Goal: Information Seeking & Learning: Learn about a topic

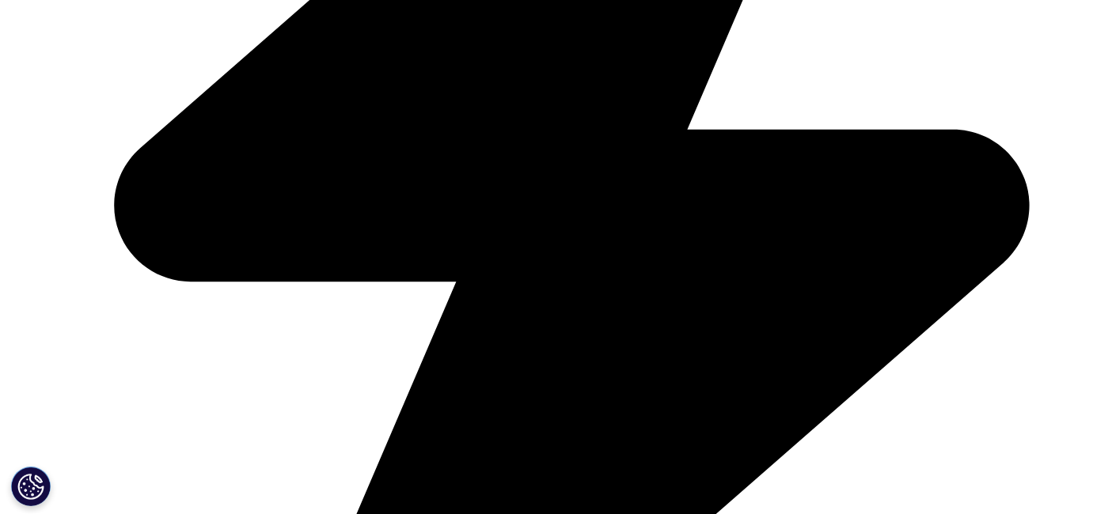
scroll to position [4090, 0]
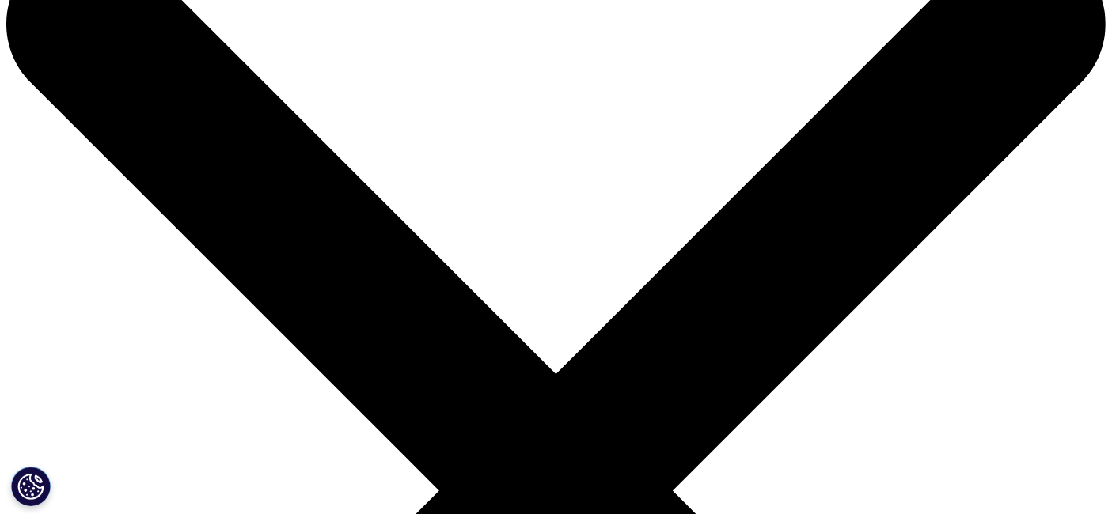
scroll to position [0, 0]
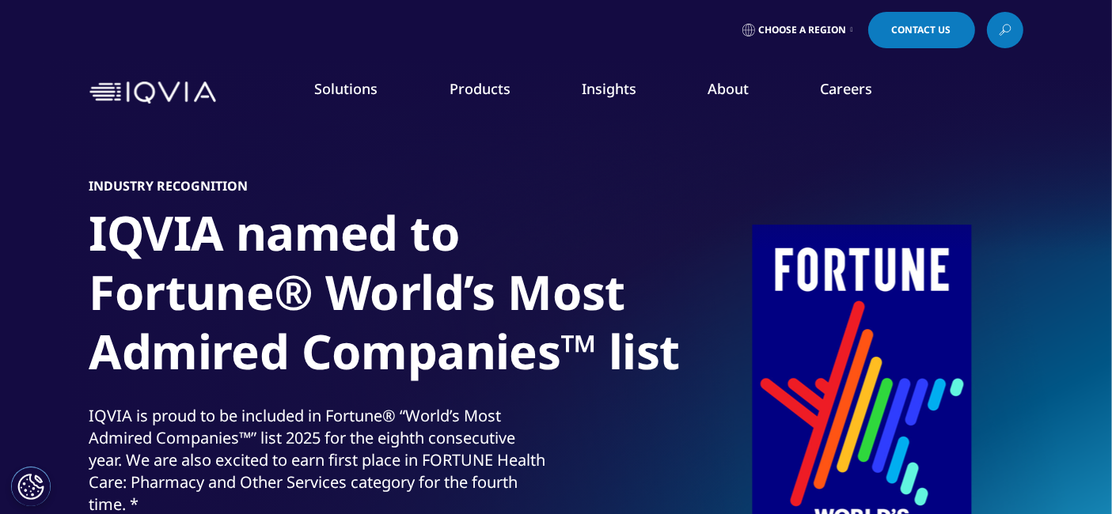
click at [81, 229] on link "Grant Plan" at bounding box center [160, 227] width 256 height 17
